Goal: Information Seeking & Learning: Learn about a topic

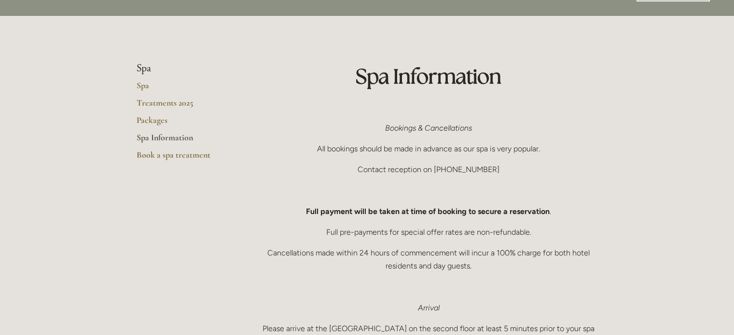
scroll to position [25, 0]
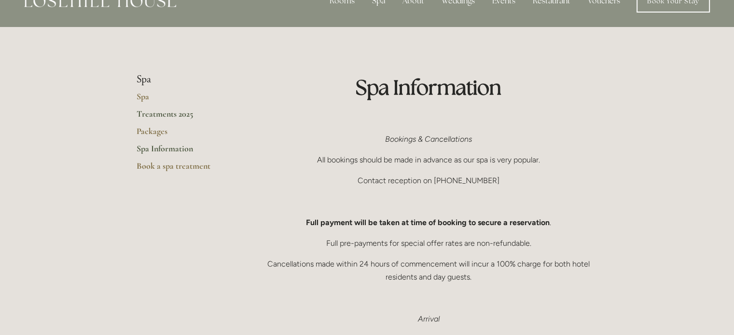
click at [170, 112] on link "Treatments 2025" at bounding box center [183, 117] width 92 height 17
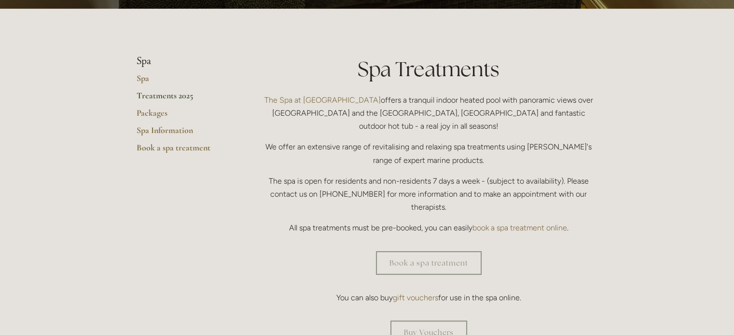
scroll to position [204, 0]
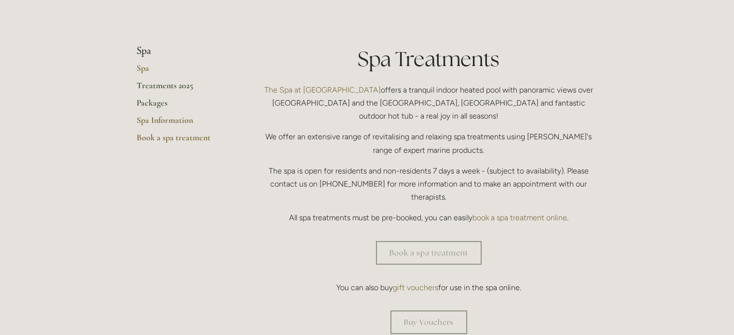
click at [151, 105] on link "Packages" at bounding box center [183, 106] width 92 height 17
